Goal: Task Accomplishment & Management: Complete application form

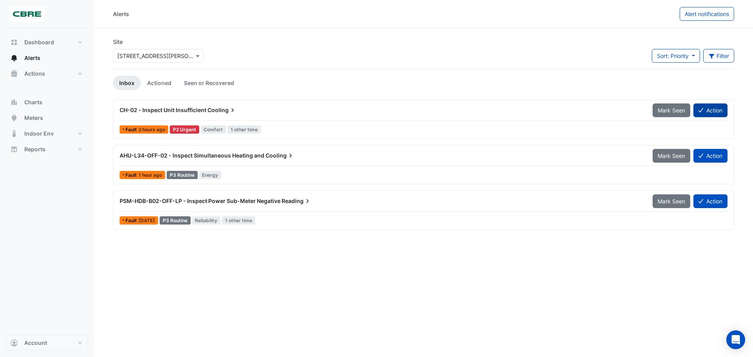
click at [710, 110] on button "Action" at bounding box center [711, 111] width 34 height 14
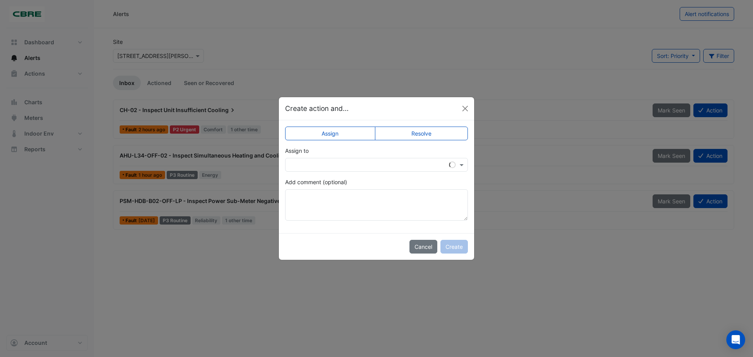
click at [386, 161] on input "text" at bounding box center [369, 165] width 158 height 8
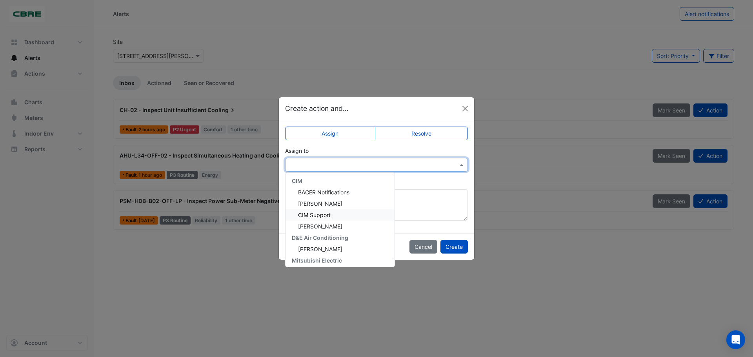
scroll to position [60, 0]
click at [337, 226] on div "[PERSON_NAME]" at bounding box center [340, 223] width 109 height 11
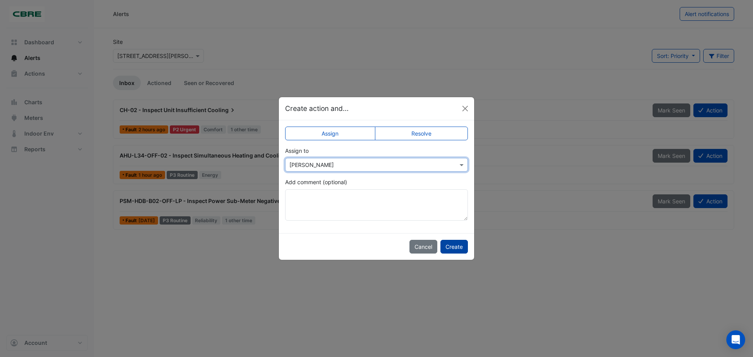
click at [458, 248] on button "Create" at bounding box center [454, 247] width 27 height 14
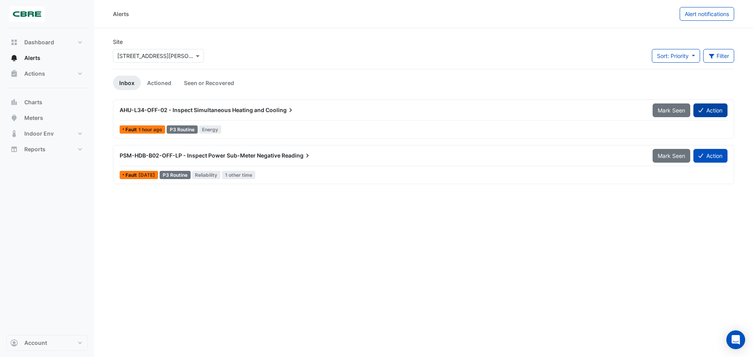
click at [710, 112] on button "Action" at bounding box center [711, 111] width 34 height 14
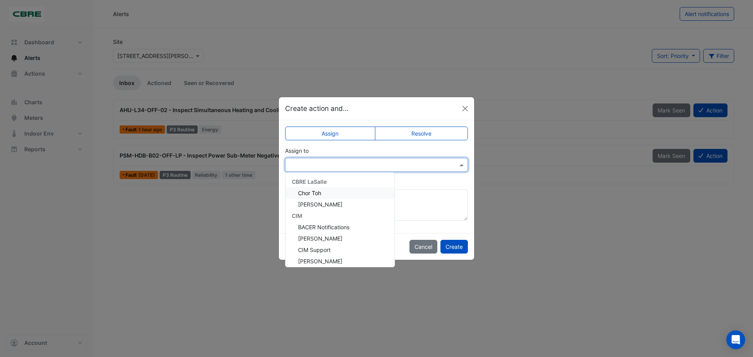
click at [333, 166] on input "text" at bounding box center [369, 165] width 158 height 8
click at [325, 222] on span "[PERSON_NAME]" at bounding box center [320, 224] width 44 height 7
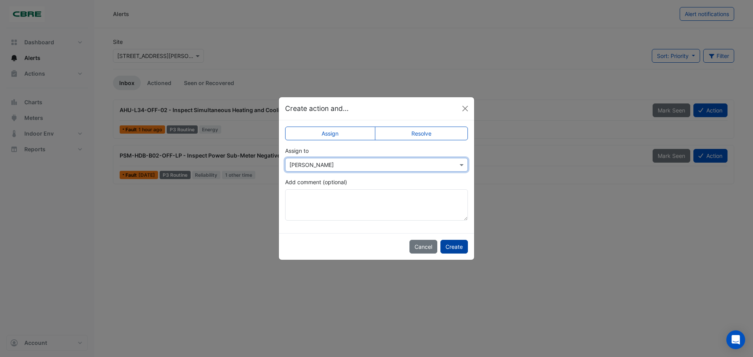
click at [453, 248] on button "Create" at bounding box center [454, 247] width 27 height 14
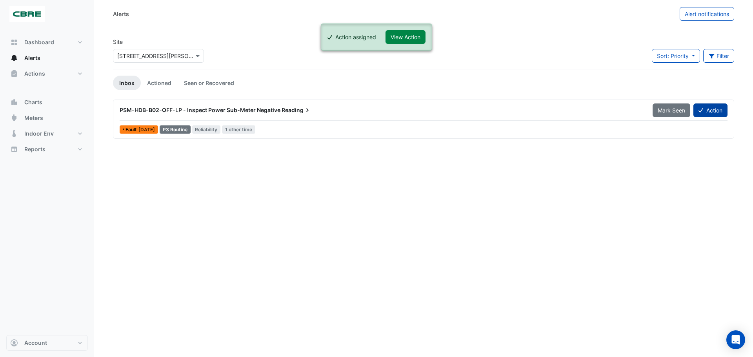
click at [719, 113] on button "Action" at bounding box center [711, 111] width 34 height 14
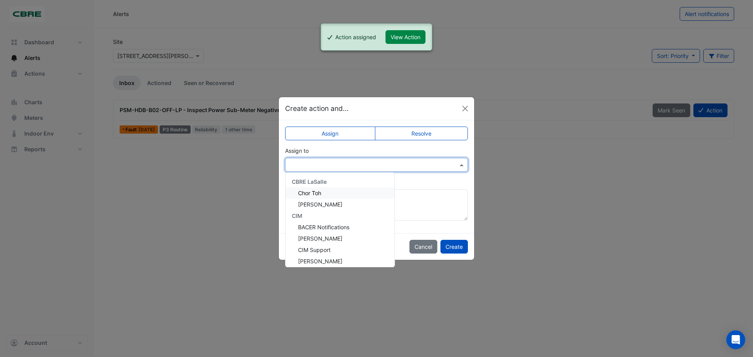
click at [335, 166] on input "text" at bounding box center [369, 165] width 158 height 8
click at [333, 256] on span "[PERSON_NAME]" at bounding box center [320, 258] width 44 height 7
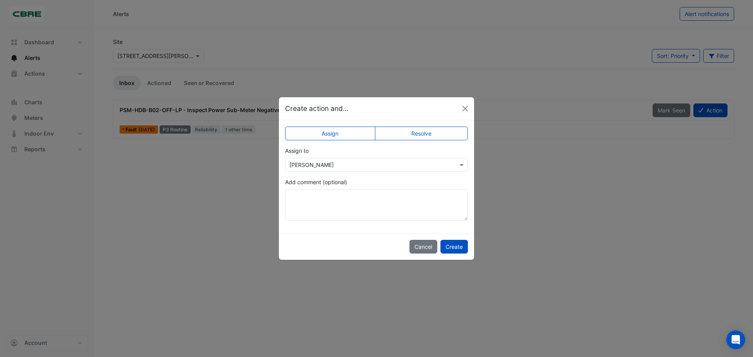
drag, startPoint x: 458, startPoint y: 247, endPoint x: 459, endPoint y: 236, distance: 11.0
click at [457, 247] on button "Create" at bounding box center [454, 247] width 27 height 14
